Goal: Use online tool/utility: Utilize a website feature to perform a specific function

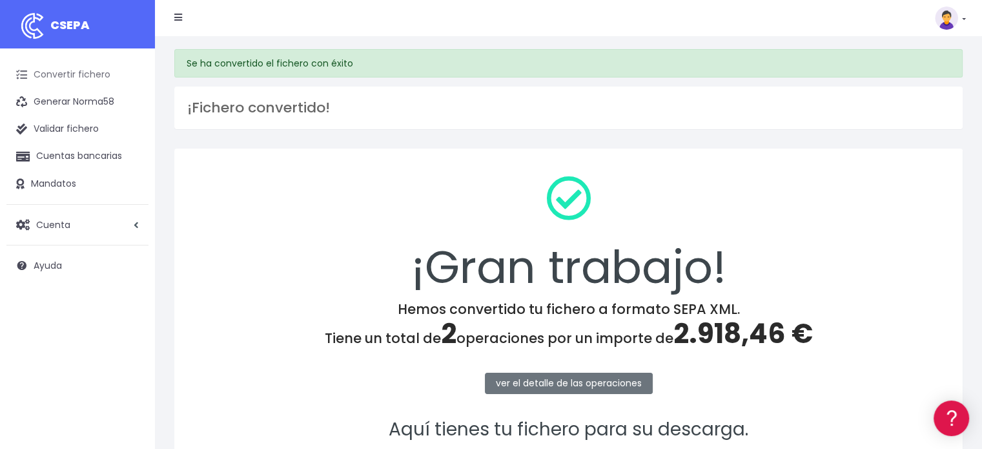
click at [101, 74] on link "Convertir fichero" at bounding box center [77, 74] width 142 height 27
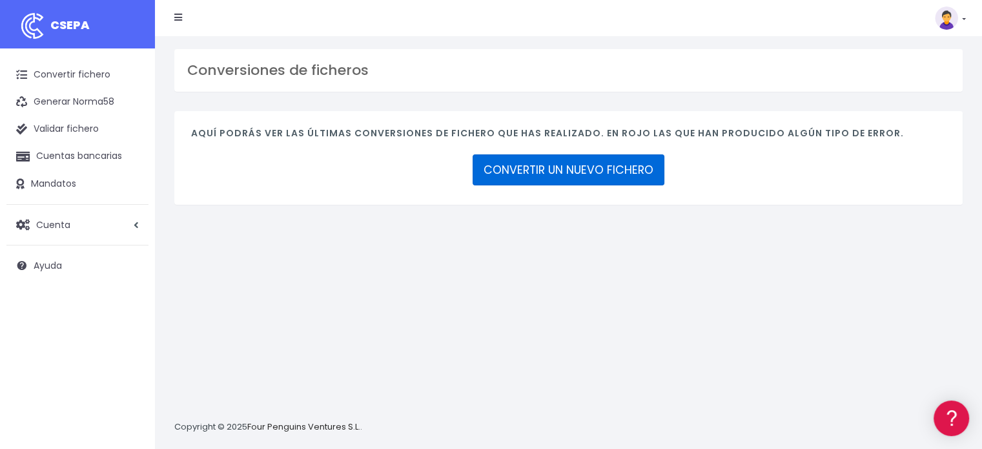
click at [560, 170] on link "CONVERTIR UN NUEVO FICHERO" at bounding box center [569, 169] width 192 height 31
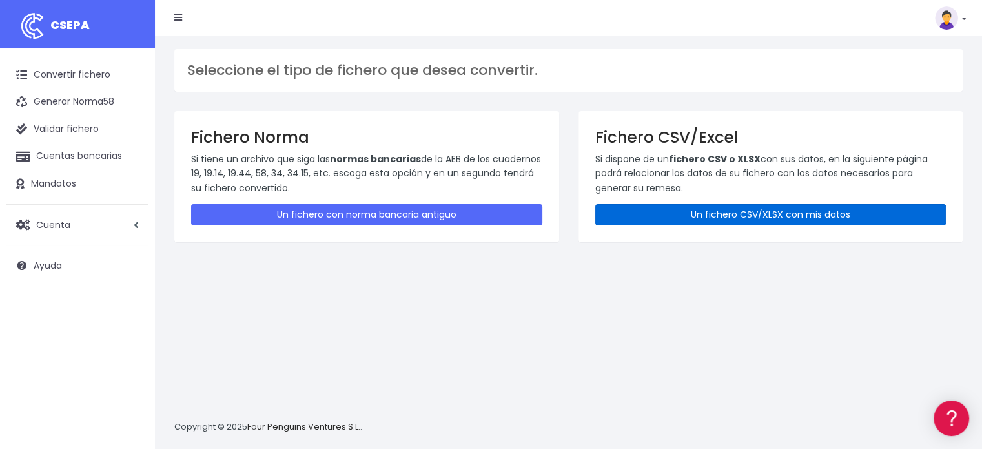
click at [728, 219] on link "Un fichero CSV/XLSX con mis datos" at bounding box center [770, 214] width 351 height 21
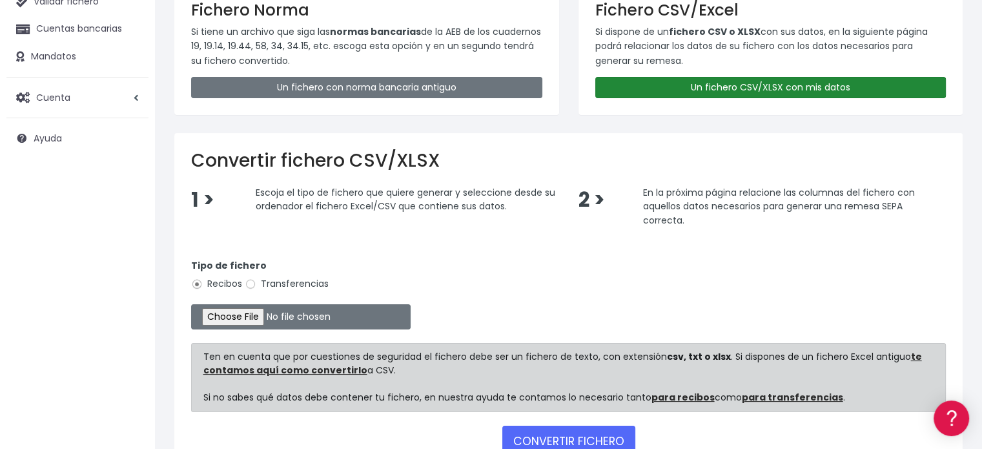
scroll to position [129, 0]
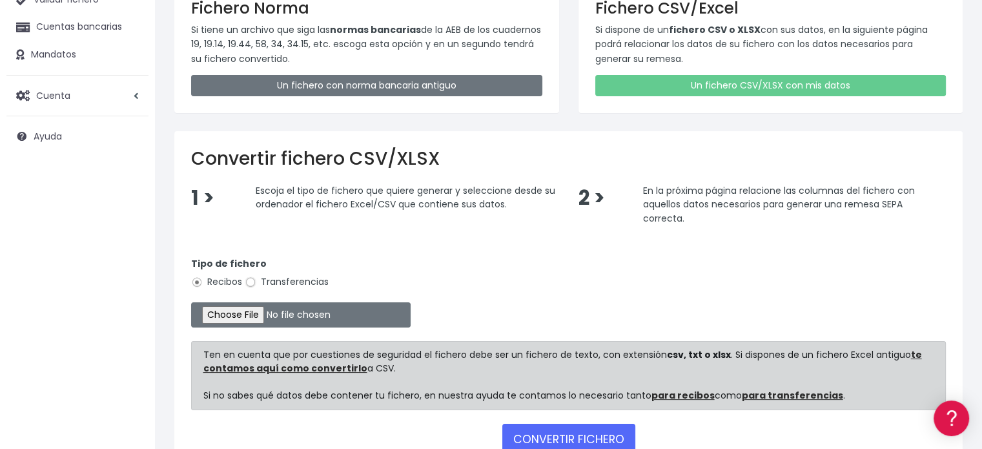
click at [250, 283] on input "Transferencias" at bounding box center [251, 282] width 12 height 12
radio input "true"
click at [254, 312] on input "file" at bounding box center [300, 314] width 219 height 25
type input "C:\fakepath\Fichero Banco T.CANTERA 08-25.xlsx"
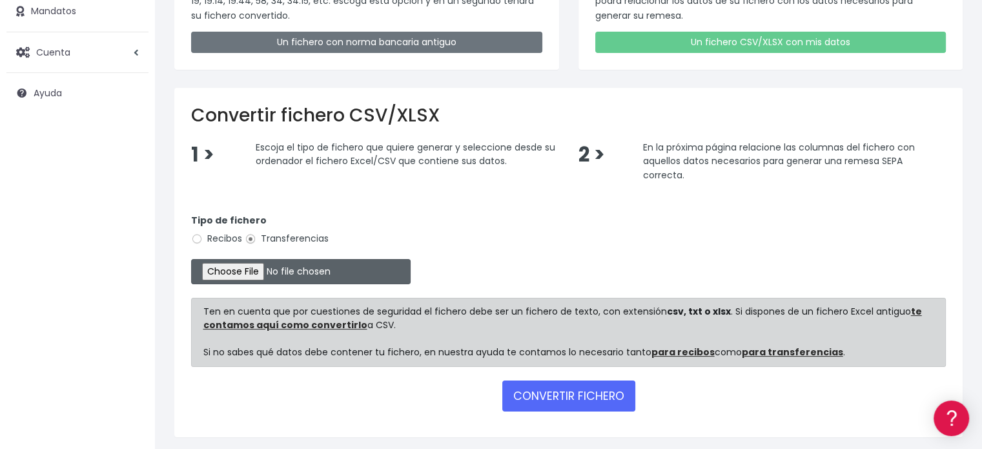
scroll to position [214, 0]
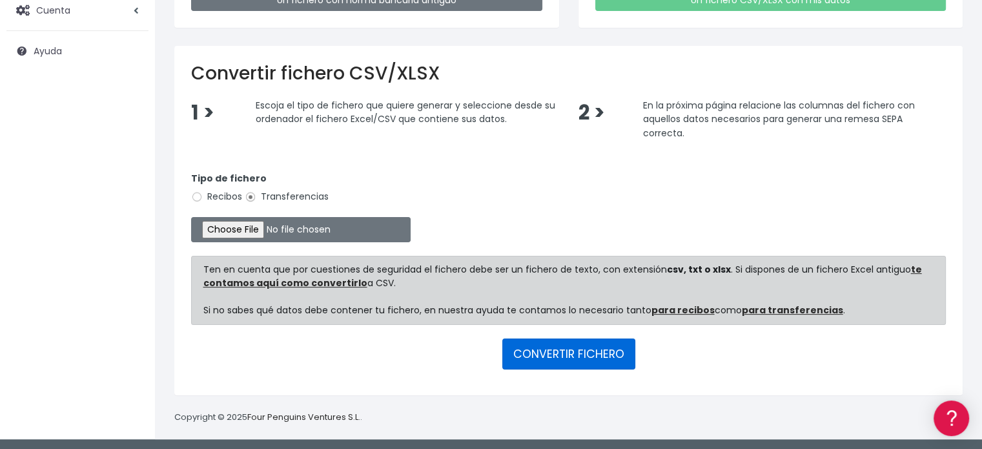
click at [555, 354] on button "CONVERTIR FICHERO" at bounding box center [568, 353] width 133 height 31
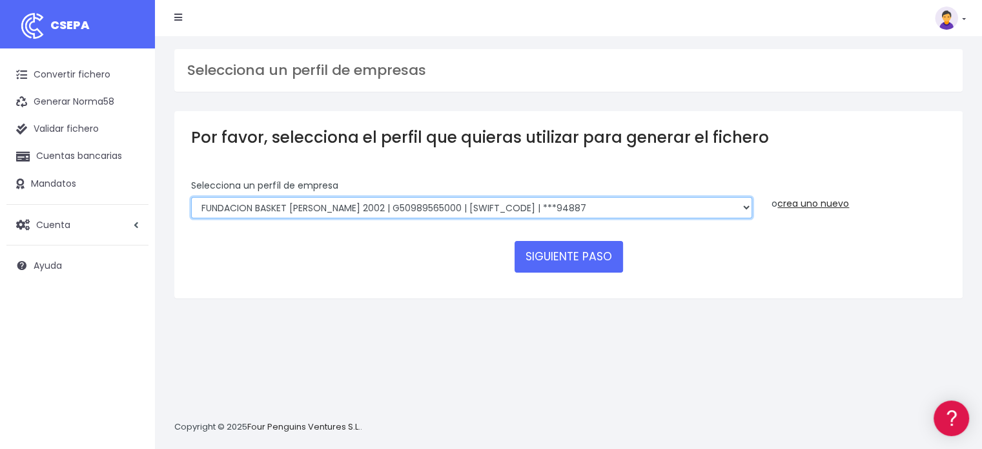
click at [647, 210] on select "FUNDACION BASKET ZARAGOZA 2002 | G50989565000 | CAIXESBBXXX | ***94887 BASKET Z…" at bounding box center [471, 208] width 561 height 22
select select "1983"
click at [191, 197] on select "FUNDACION BASKET ZARAGOZA 2002 | G50989565000 | CAIXESBBXXX | ***94887 BASKET Z…" at bounding box center [471, 208] width 561 height 22
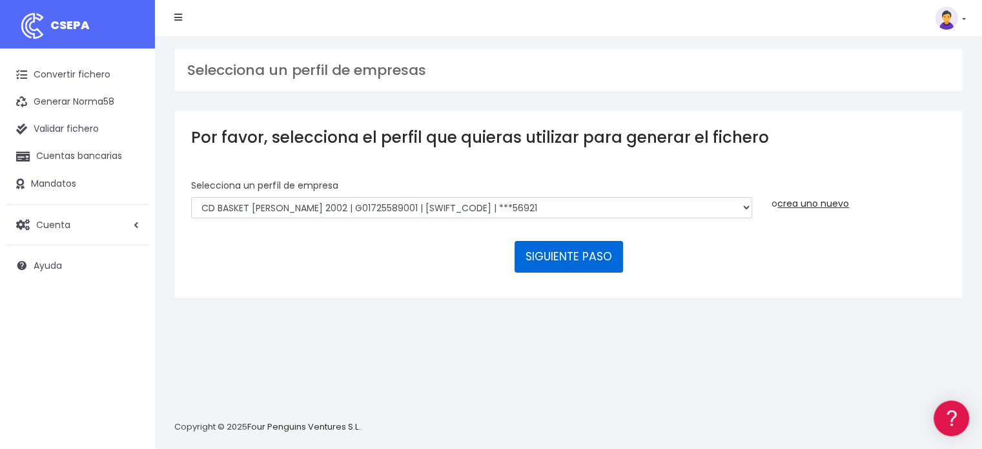
click at [576, 257] on button "SIGUIENTE PASO" at bounding box center [569, 256] width 108 height 31
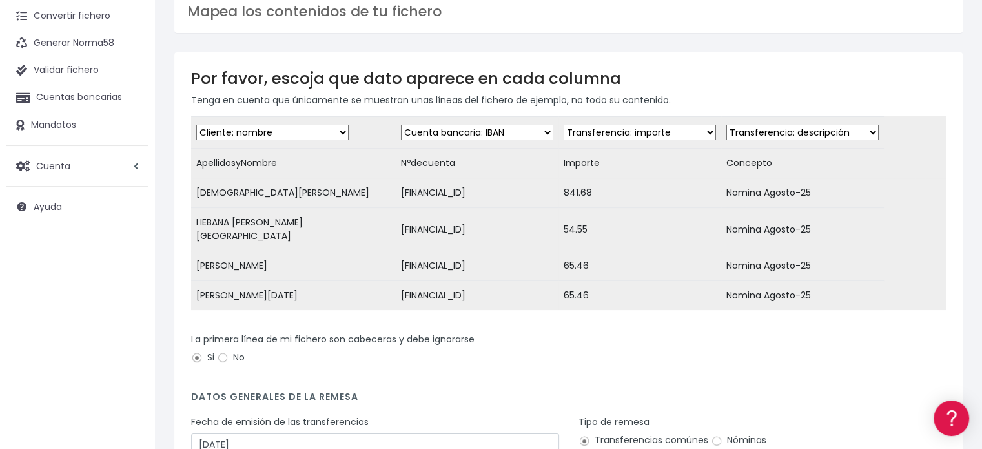
scroll to position [129, 0]
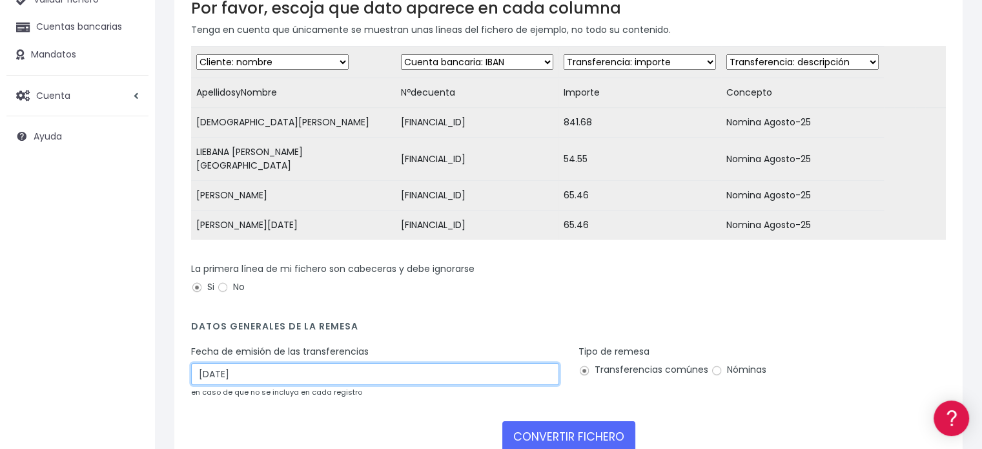
click at [323, 372] on input "05/09/2025" at bounding box center [375, 374] width 368 height 22
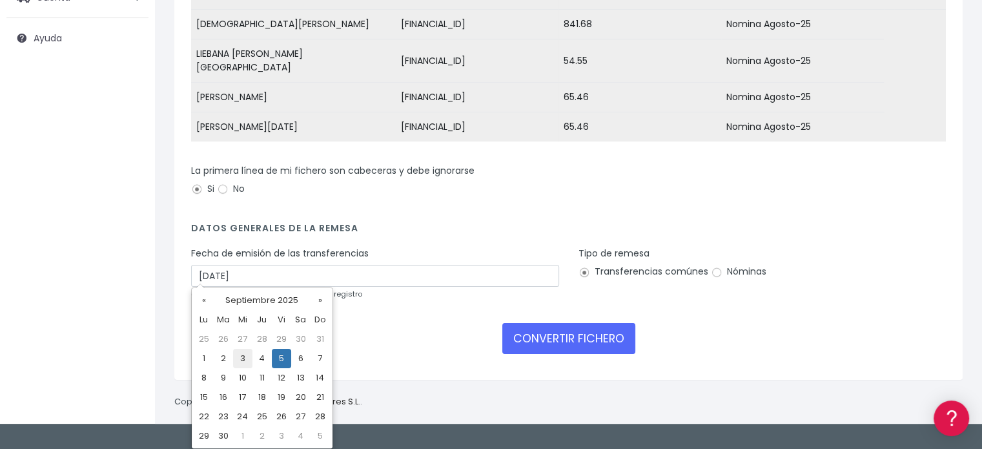
click at [242, 360] on td "3" at bounding box center [242, 358] width 19 height 19
type input "03/09/2025"
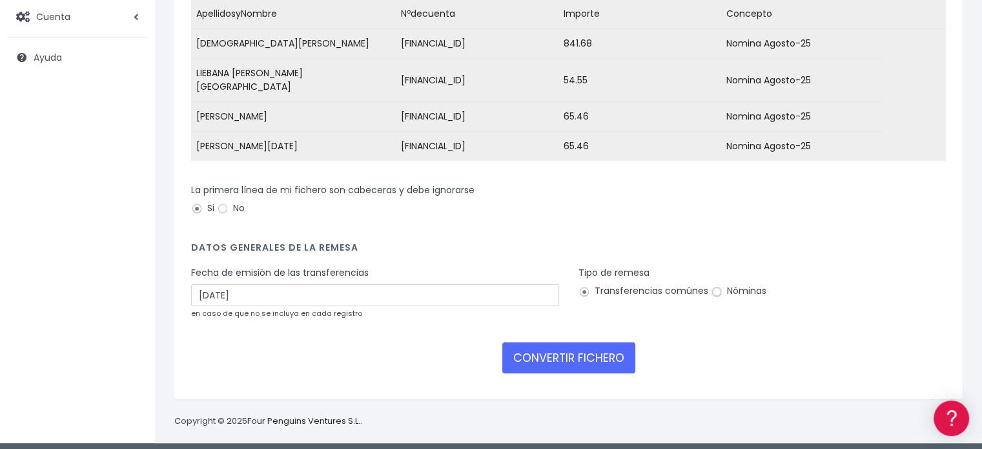
click at [718, 286] on input "Nóminas" at bounding box center [717, 292] width 12 height 12
radio input "true"
click at [593, 350] on button "CONVERTIR FICHERO" at bounding box center [568, 357] width 133 height 31
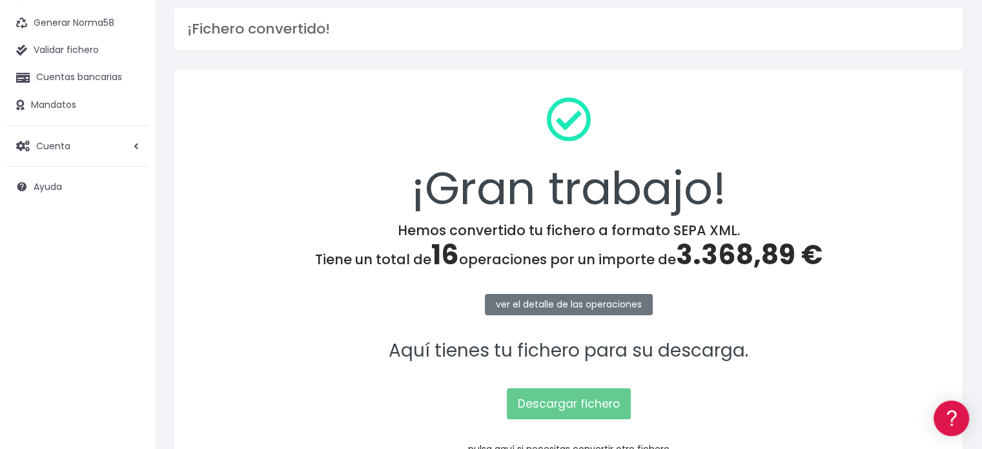
scroll to position [167, 0]
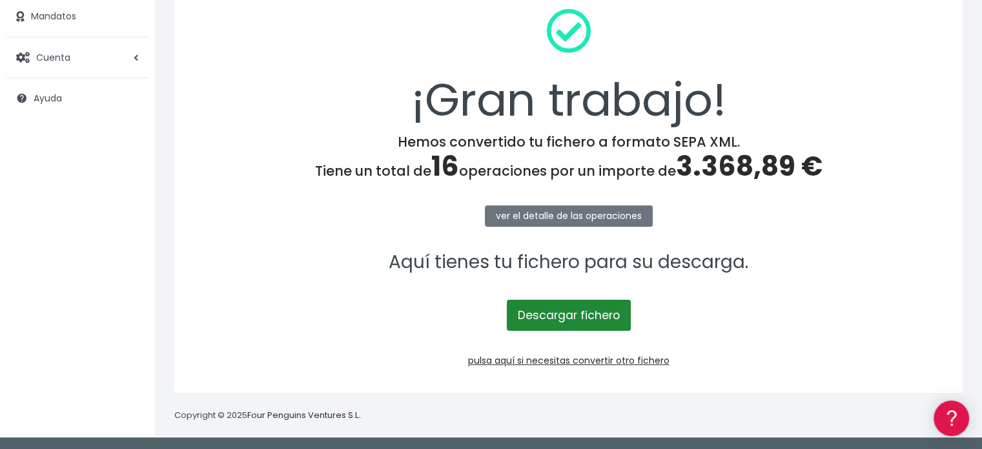
click at [548, 308] on link "Descargar fichero" at bounding box center [569, 315] width 124 height 31
